Goal: Use online tool/utility: Utilize a website feature to perform a specific function

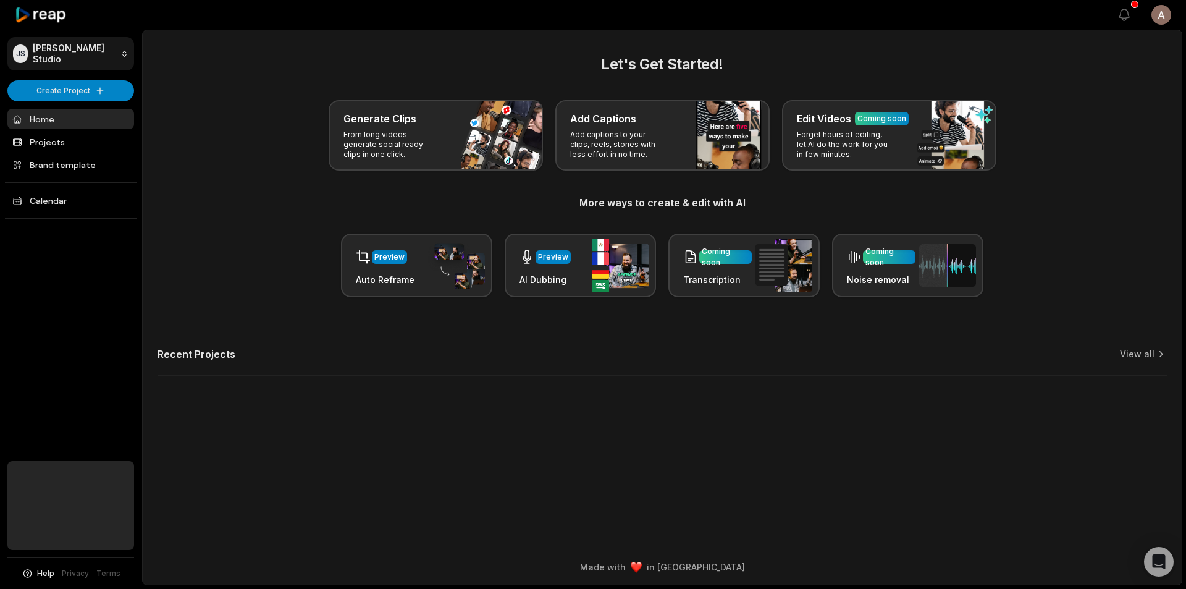
click at [78, 54] on html "[PERSON_NAME] Studio Create Project Home Projects Brand template Calendar Help …" at bounding box center [593, 294] width 1186 height 589
click at [70, 51] on html "JS Judd's Studio Create Project Home Projects Brand template Calendar Help Priv…" at bounding box center [593, 294] width 1186 height 589
click at [124, 54] on html "JS Judd's Studio Create Project Home Projects Brand template Calendar Help Priv…" at bounding box center [593, 294] width 1186 height 589
click at [125, 55] on html "JS Judd's Studio Create Project Home Projects Brand template Calendar Help Priv…" at bounding box center [593, 294] width 1186 height 589
click at [63, 140] on link "Projects" at bounding box center [70, 142] width 127 height 20
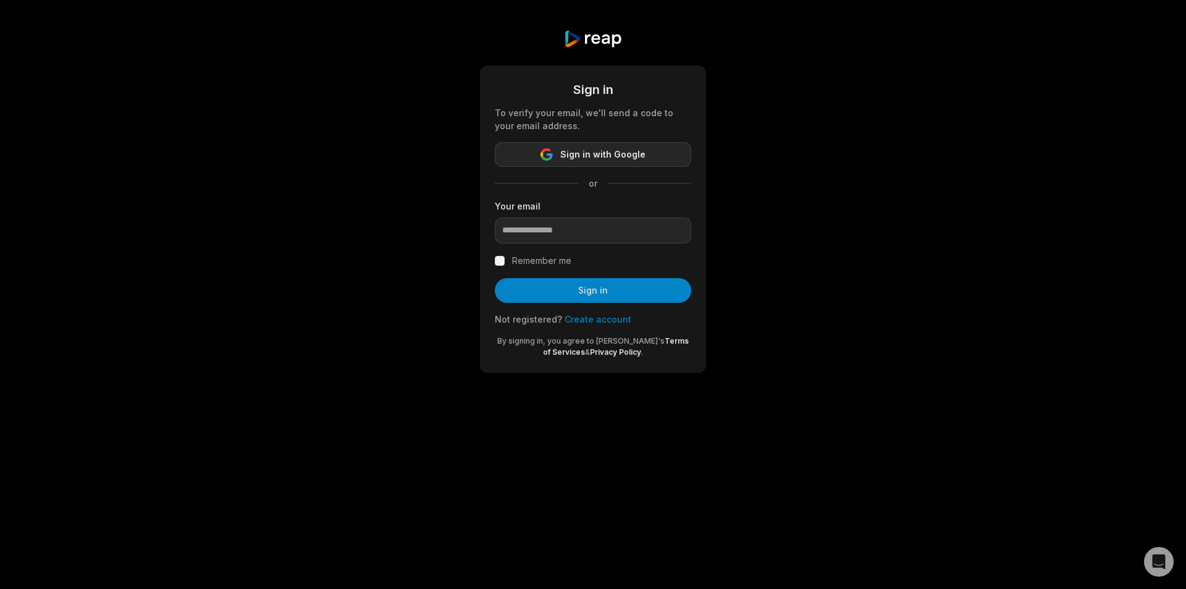
click at [615, 156] on span "Sign in with Google" at bounding box center [602, 154] width 85 height 15
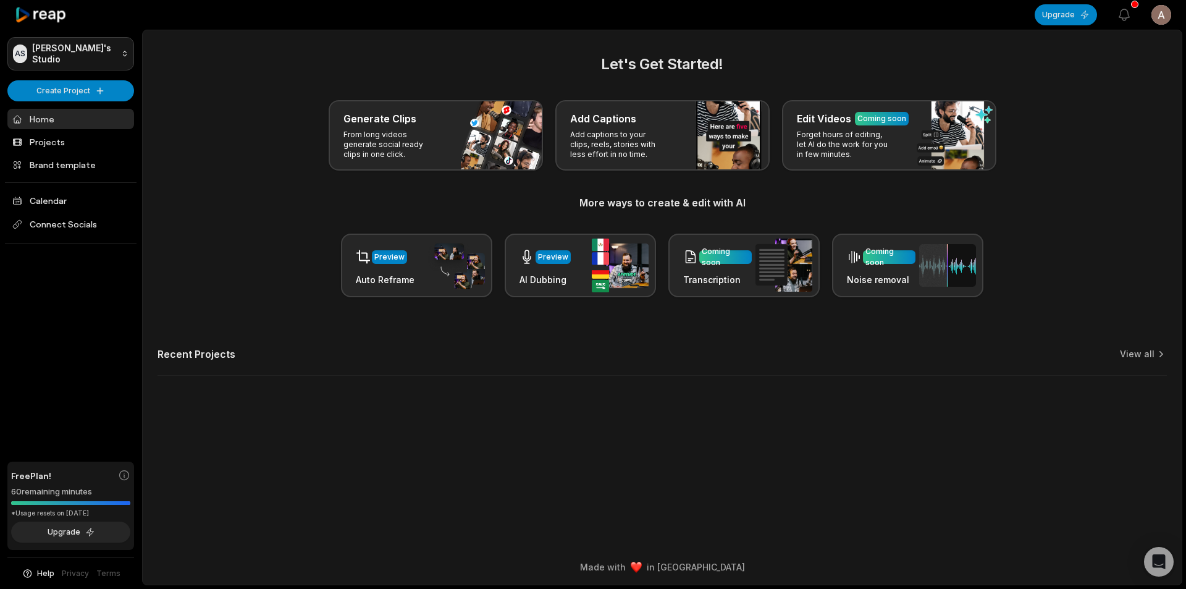
click at [86, 45] on html "AS [PERSON_NAME]'s Studio Create Project Home Projects Brand template Calendar …" at bounding box center [593, 294] width 1186 height 589
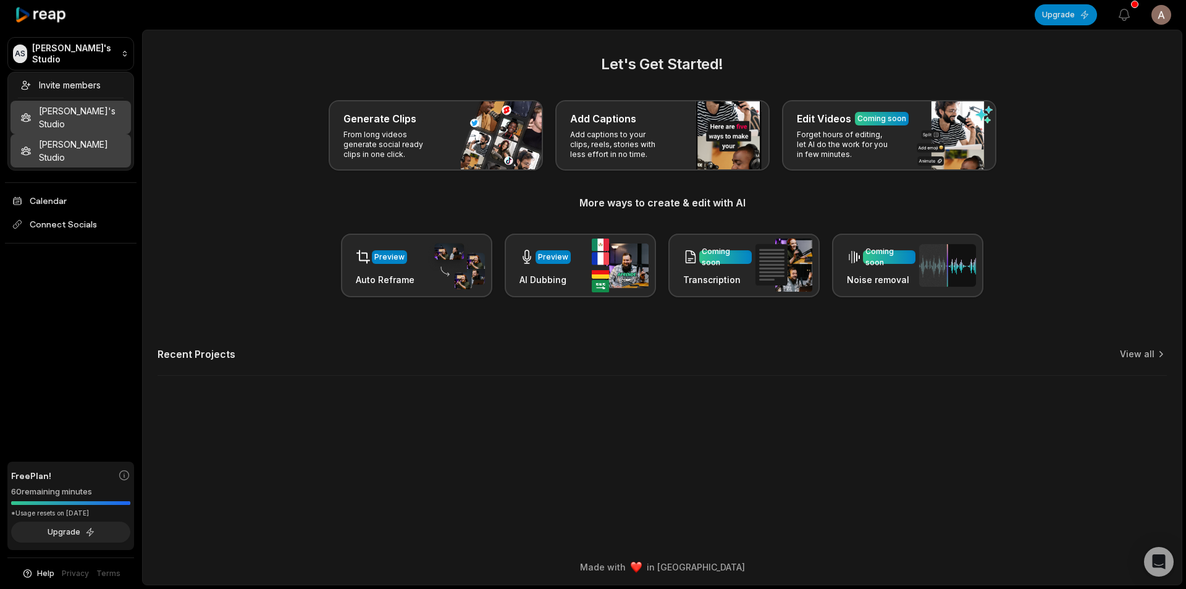
click at [53, 134] on div "Judd's Studio" at bounding box center [71, 150] width 120 height 33
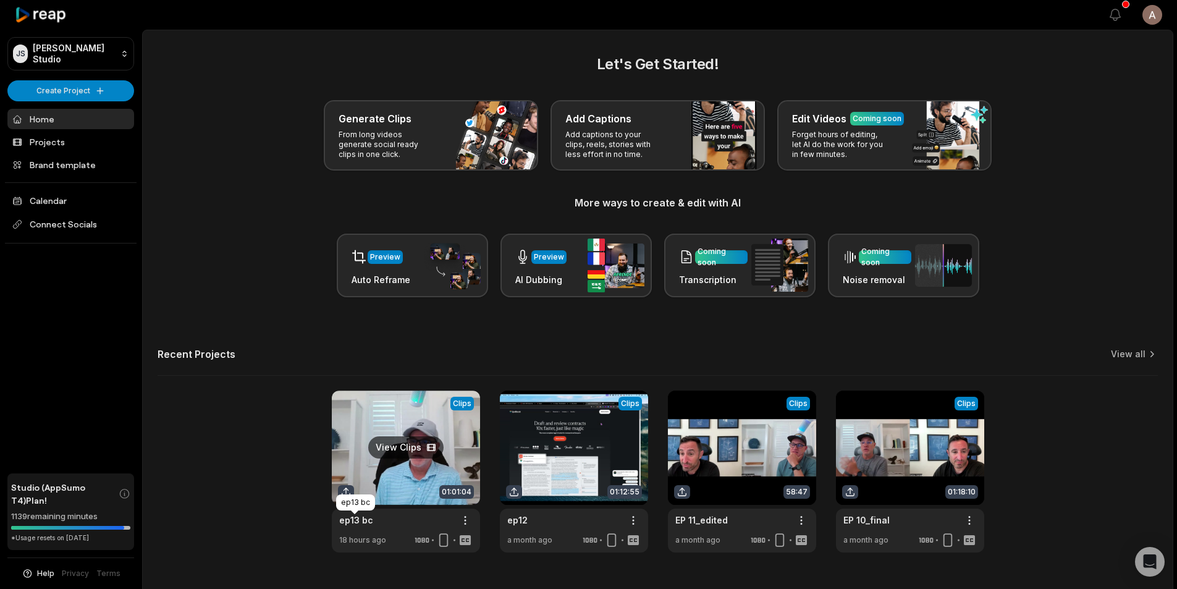
click at [365, 518] on link "ep13 bc" at bounding box center [356, 519] width 34 height 13
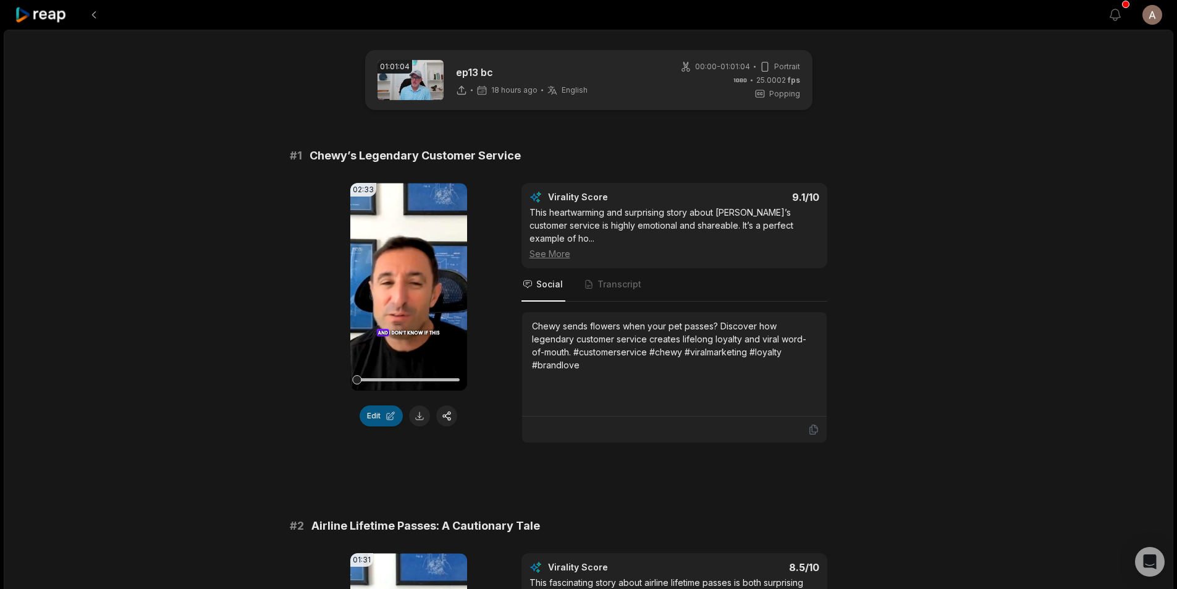
click at [373, 416] on button "Edit" at bounding box center [381, 415] width 43 height 21
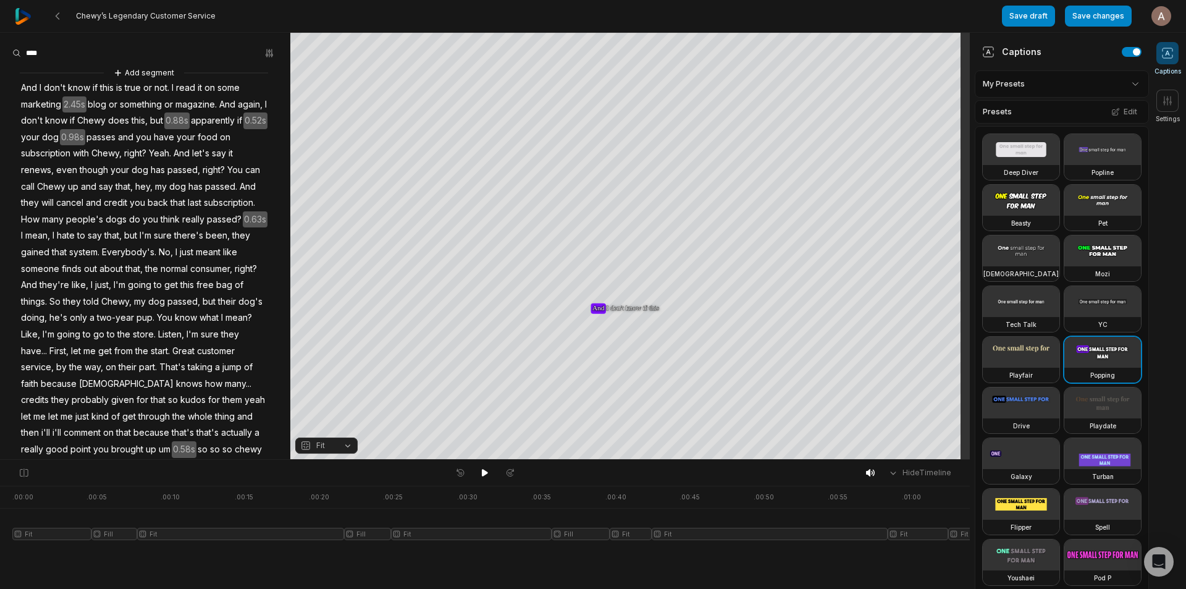
click at [475, 471] on div at bounding box center [485, 473] width 68 height 16
click at [484, 470] on icon at bounding box center [485, 472] width 6 height 7
drag, startPoint x: 83, startPoint y: 489, endPoint x: 0, endPoint y: 490, distance: 83.4
click at [0, 489] on div ". 00:00 . 00:05 . 00:10 . 00:15 . 00:20 . 00:25 . 00:30 . 00:35 . 00:40 . 00:45…" at bounding box center [485, 537] width 970 height 103
click at [490, 473] on button at bounding box center [484, 473] width 17 height 16
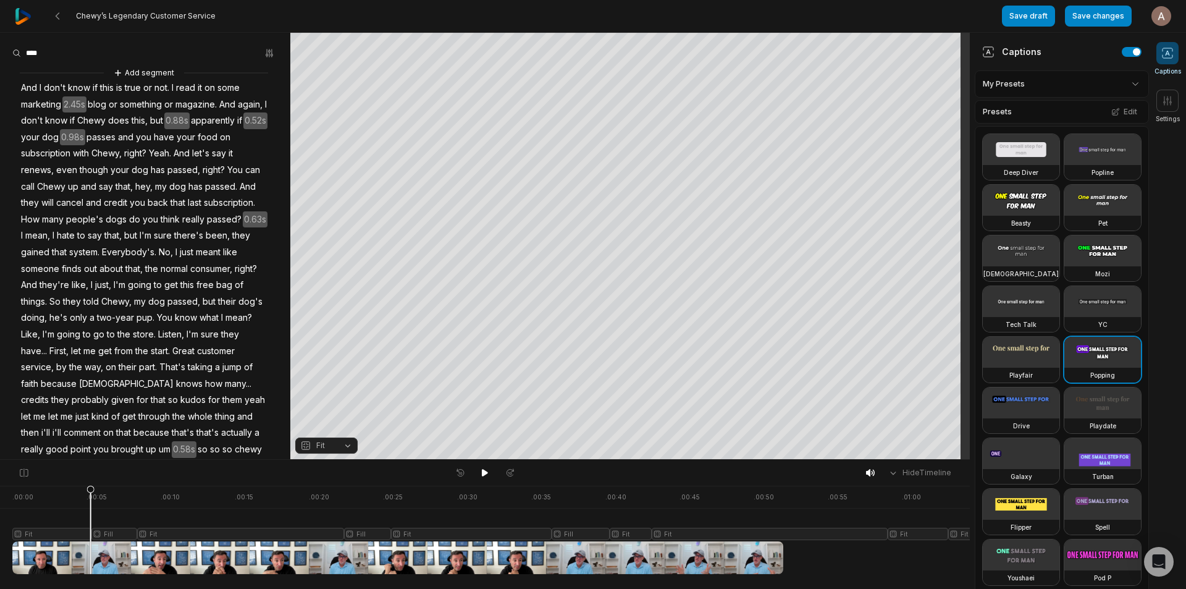
drag, startPoint x: 89, startPoint y: 488, endPoint x: 0, endPoint y: 488, distance: 89.0
click at [0, 486] on div ". 00:00 . 00:05 . 00:10 . 00:15 . 00:20 . 00:25 . 00:30 . 00:35 . 00:40 . 00:45…" at bounding box center [485, 537] width 970 height 103
click at [481, 473] on icon at bounding box center [485, 473] width 10 height 10
